Goal: Find contact information: Find contact information

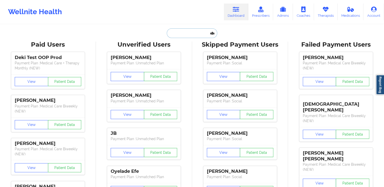
click at [169, 34] on input "text" at bounding box center [192, 33] width 50 height 10
paste input "[PERSON_NAME]"
type input "[PERSON_NAME]"
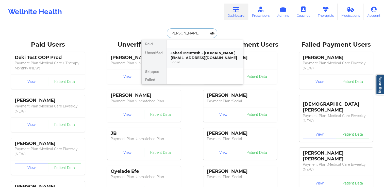
click at [189, 60] on div "Social" at bounding box center [205, 62] width 68 height 4
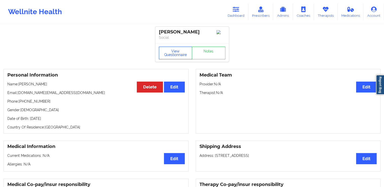
click at [174, 58] on button "View Questionnaire" at bounding box center [176, 53] width 34 height 13
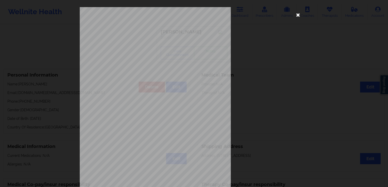
click at [297, 15] on icon at bounding box center [298, 15] width 8 height 8
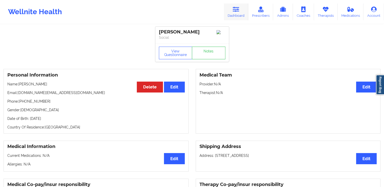
click at [243, 6] on link "Dashboard" at bounding box center [236, 12] width 24 height 17
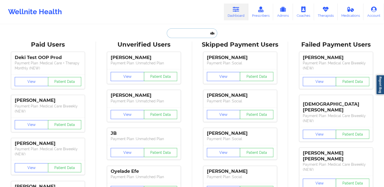
click at [184, 31] on input "text" at bounding box center [192, 33] width 50 height 10
paste input "[PERSON_NAME]"
type input "[PERSON_NAME]"
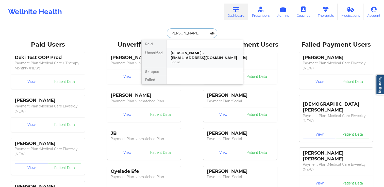
click at [188, 57] on div "[PERSON_NAME] - [EMAIL_ADDRESS][DOMAIN_NAME]" at bounding box center [205, 55] width 68 height 9
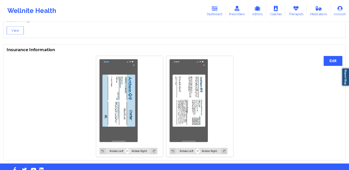
scroll to position [356, 0]
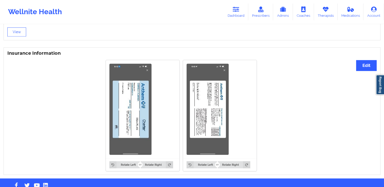
click at [127, 122] on img at bounding box center [130, 109] width 42 height 91
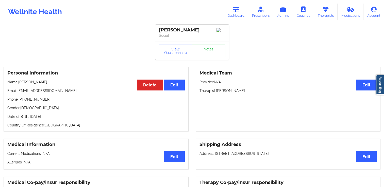
scroll to position [0, 0]
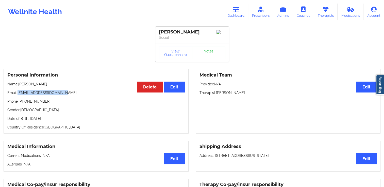
drag, startPoint x: 18, startPoint y: 95, endPoint x: 68, endPoint y: 94, distance: 50.8
click at [68, 95] on p "Email: [EMAIL_ADDRESS][DOMAIN_NAME]" at bounding box center [96, 92] width 178 height 5
copy p "[EMAIL_ADDRESS][DOMAIN_NAME]"
